Goal: Task Accomplishment & Management: Manage account settings

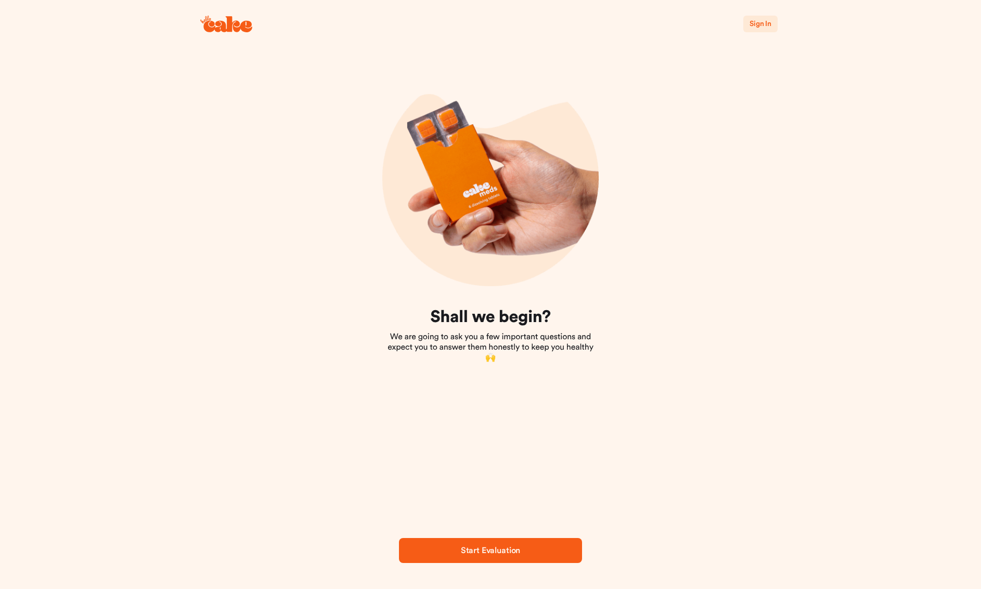
click at [758, 20] on span "Sign In" at bounding box center [760, 23] width 22 height 7
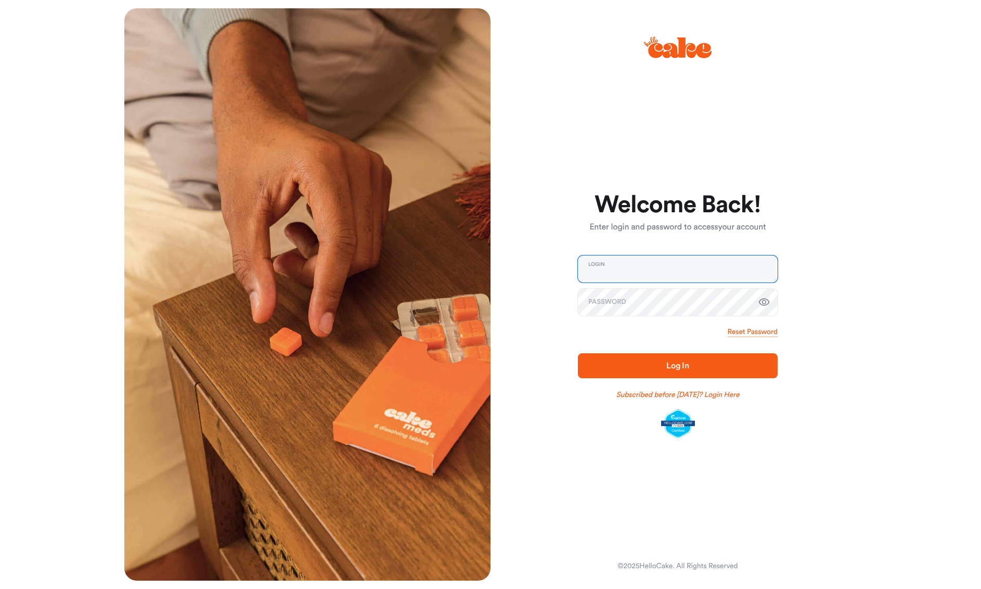
type input "**********"
click at [678, 365] on button "Log In" at bounding box center [678, 365] width 200 height 25
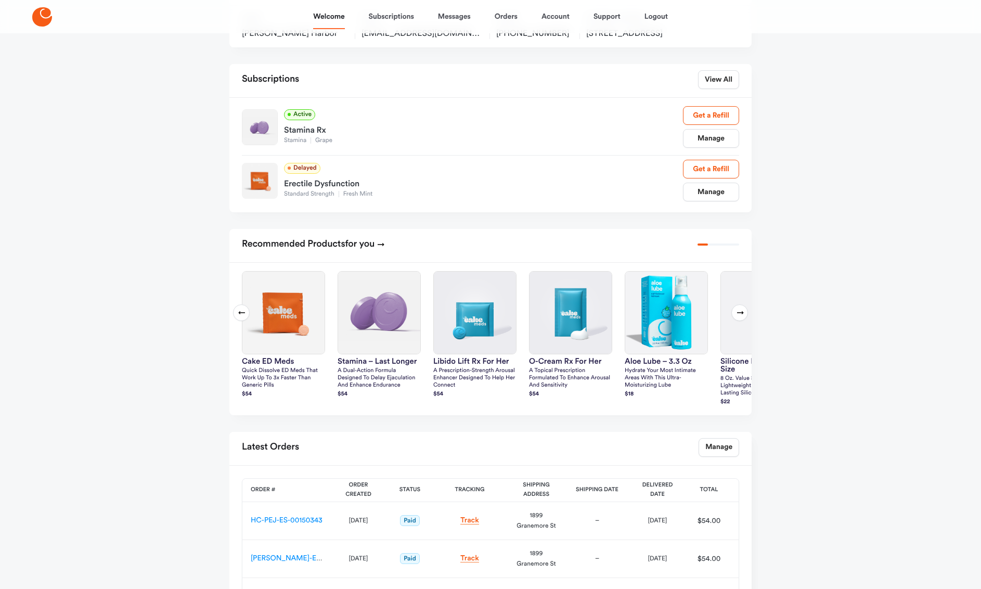
scroll to position [122, 0]
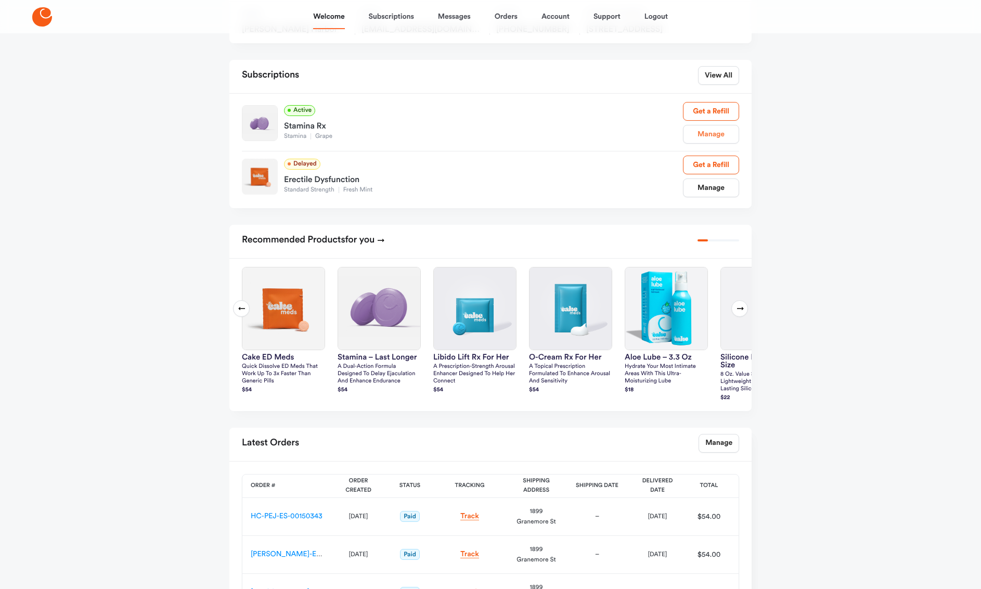
click at [714, 144] on link "Manage" at bounding box center [711, 134] width 56 height 19
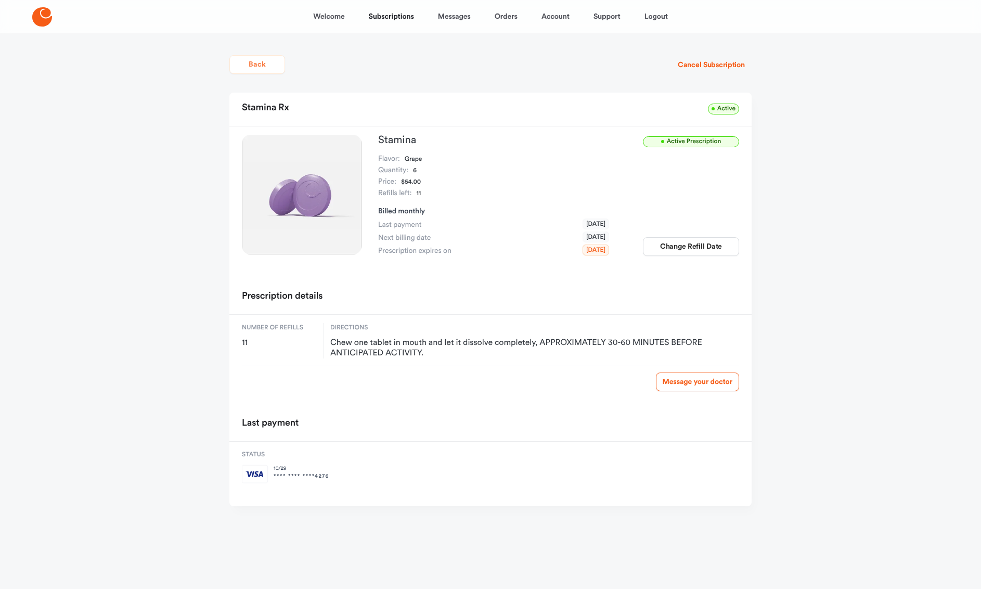
click at [264, 62] on button "Back" at bounding box center [257, 64] width 56 height 19
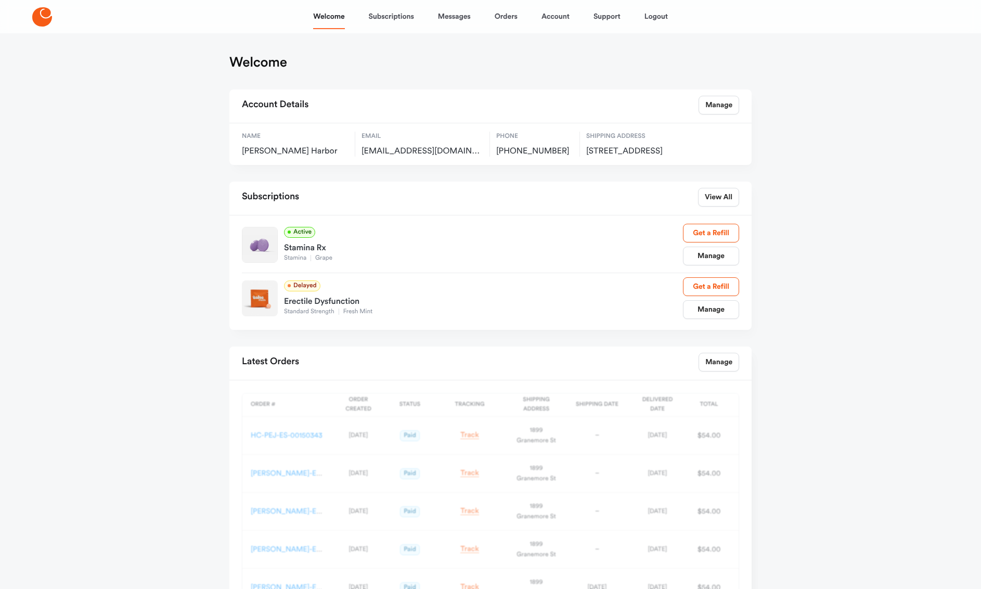
scroll to position [96, 0]
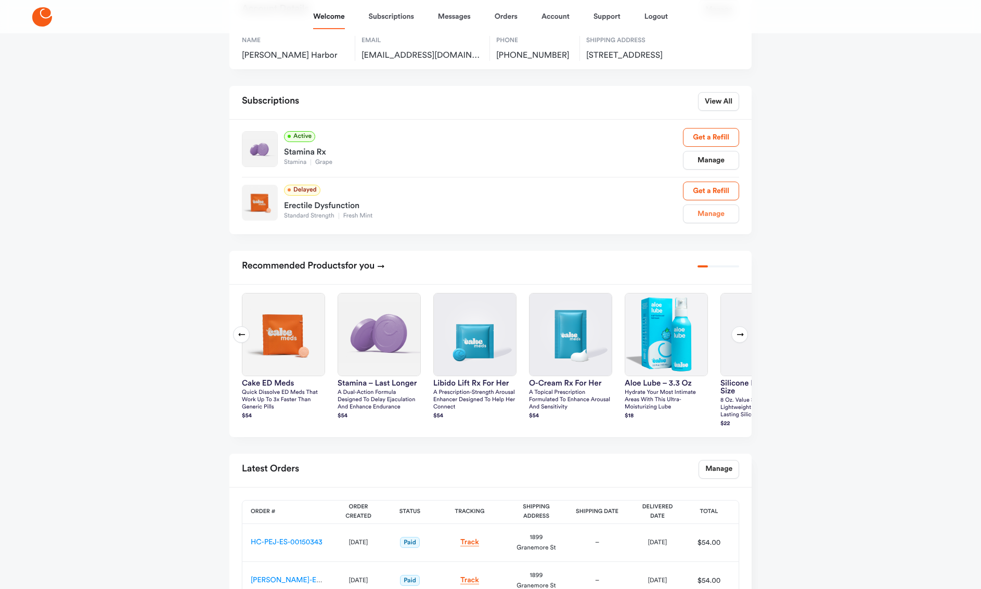
click at [721, 223] on link "Manage" at bounding box center [711, 213] width 56 height 19
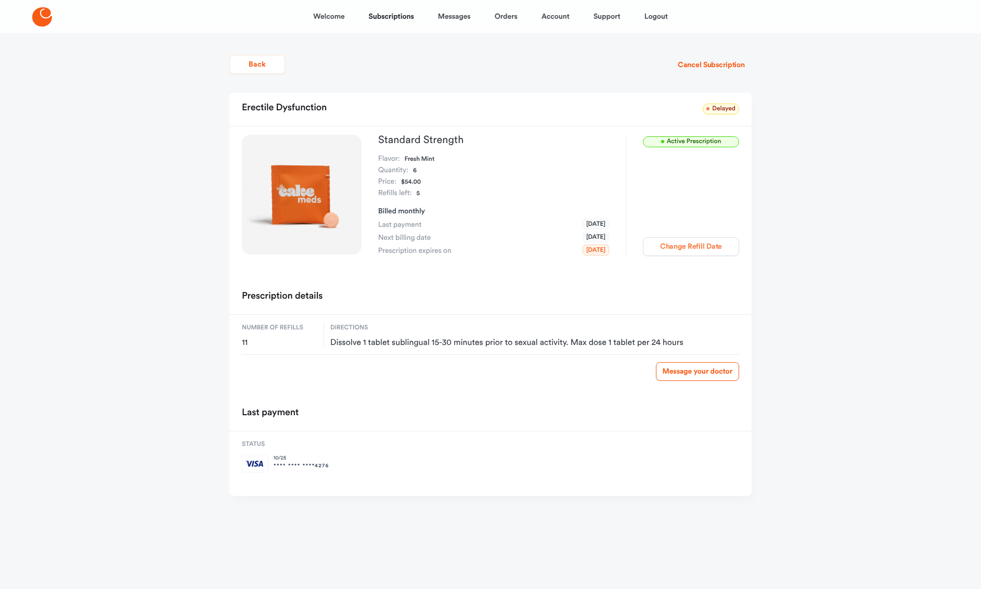
click at [695, 241] on button "Change Refill Date" at bounding box center [691, 246] width 96 height 19
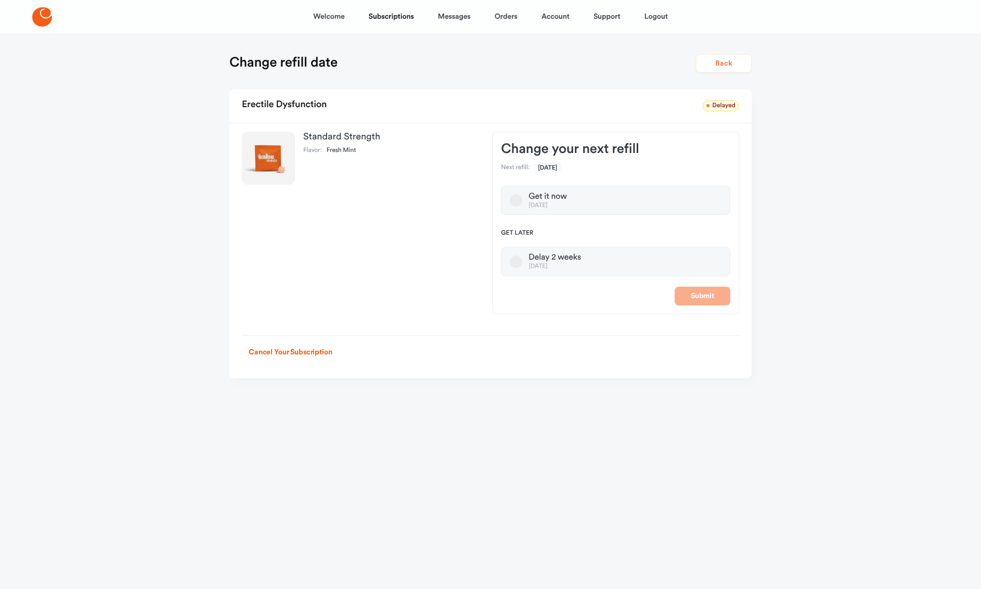
click at [726, 66] on button "Back" at bounding box center [724, 63] width 56 height 19
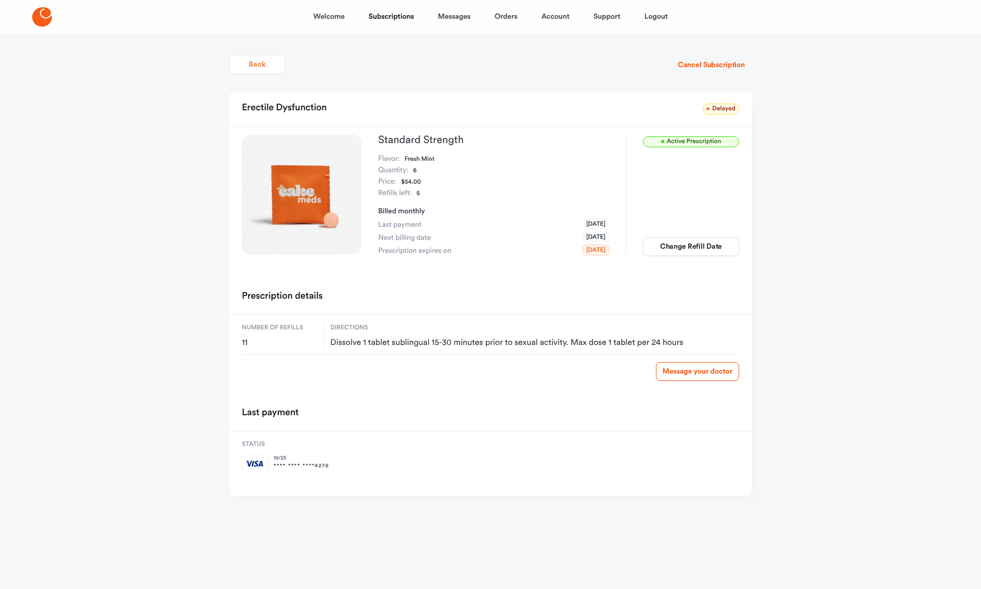
click at [268, 66] on button "Back" at bounding box center [257, 64] width 56 height 19
